Goal: Information Seeking & Learning: Check status

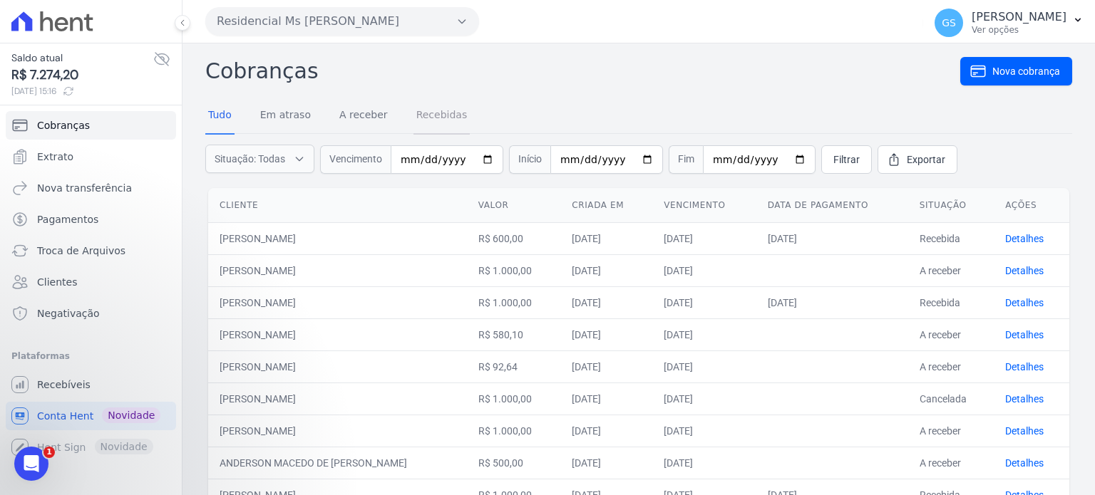
click at [424, 115] on link "Recebidas" at bounding box center [441, 116] width 57 height 37
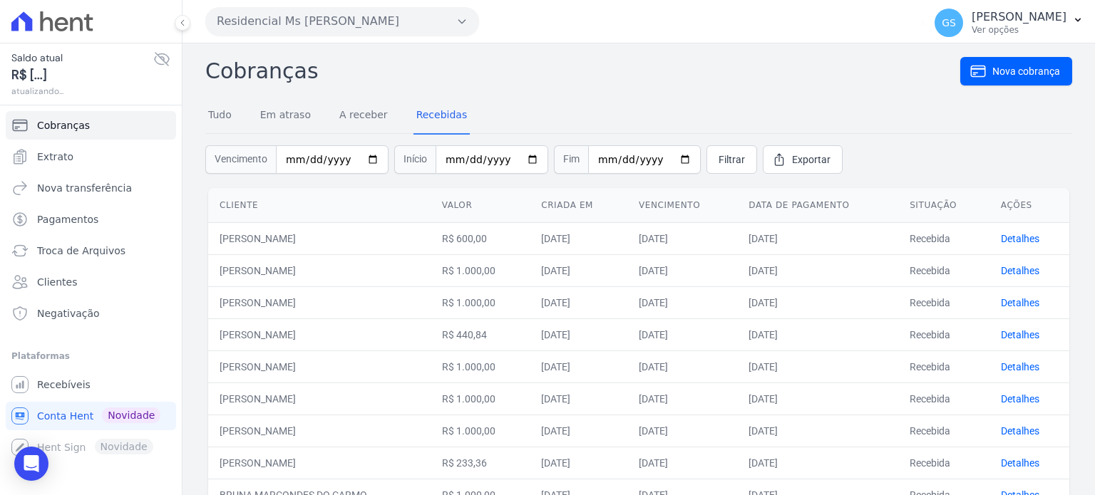
scroll to position [60, 0]
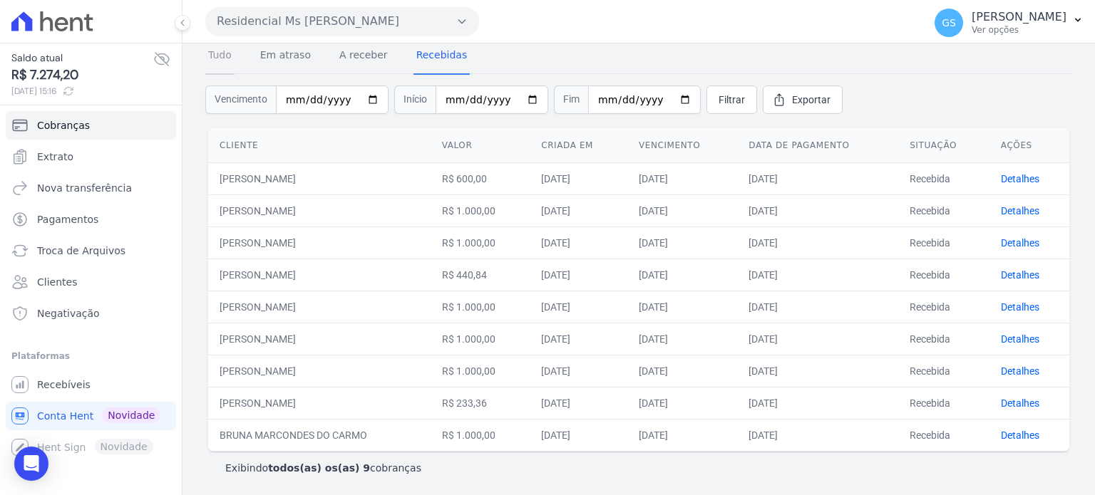
click at [228, 56] on link "Tudo" at bounding box center [219, 56] width 29 height 37
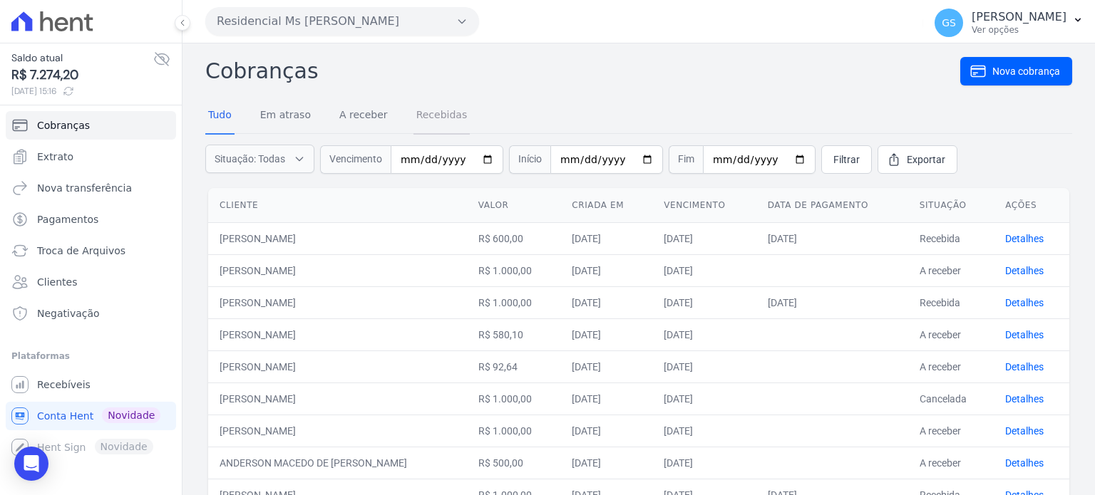
click at [437, 115] on link "Recebidas" at bounding box center [441, 116] width 57 height 37
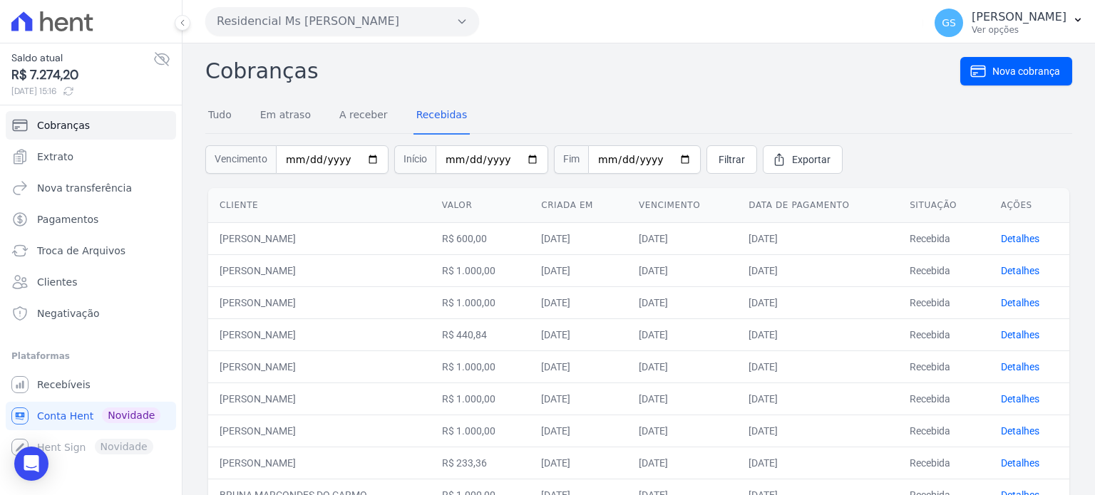
click at [235, 115] on div "Tudo Em atraso A receber Recebidas" at bounding box center [337, 116] width 264 height 37
click at [232, 116] on link "Tudo" at bounding box center [219, 116] width 29 height 37
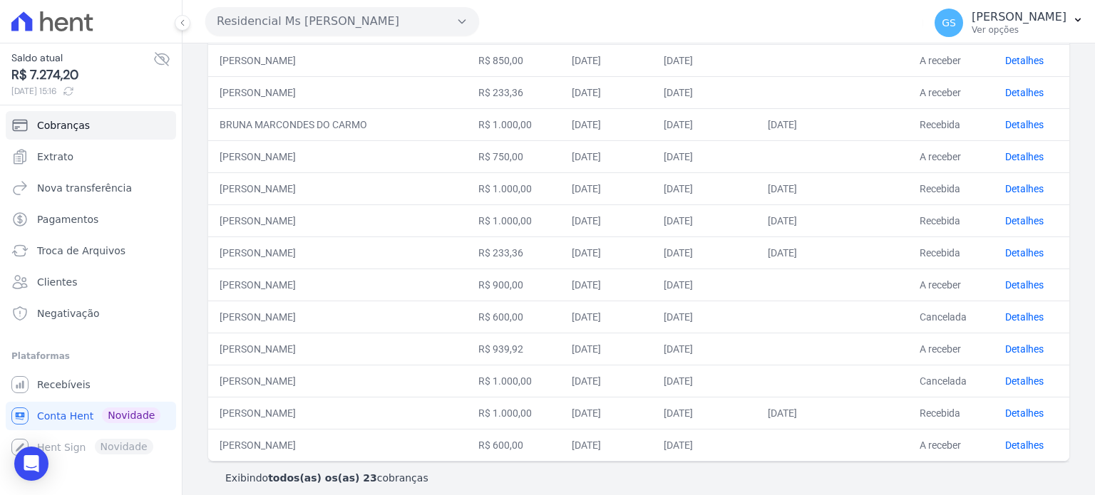
scroll to position [507, 0]
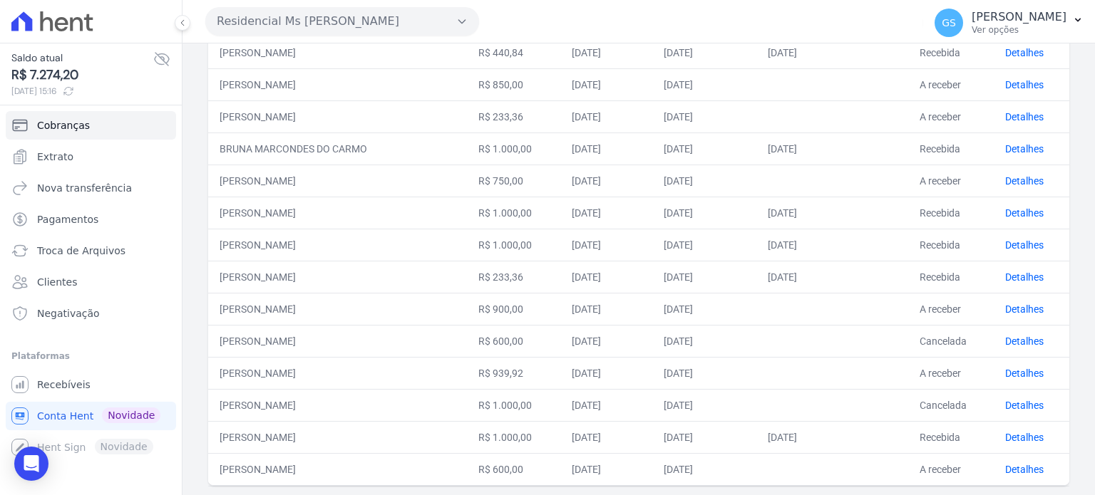
drag, startPoint x: 487, startPoint y: 51, endPoint x: 522, endPoint y: 53, distance: 35.0
click at [522, 53] on tbody "[PERSON_NAME] R$ 600,00 [DATE] [DATE] [DATE] Recebida Detalhes [PERSON_NAME] R$…" at bounding box center [638, 117] width 861 height 738
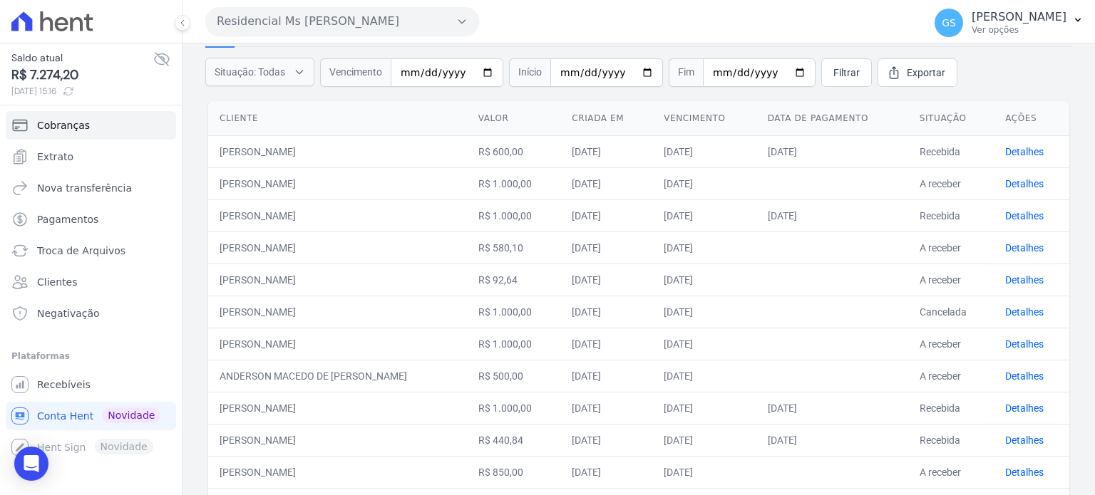
scroll to position [78, 0]
